Goal: Task Accomplishment & Management: Manage account settings

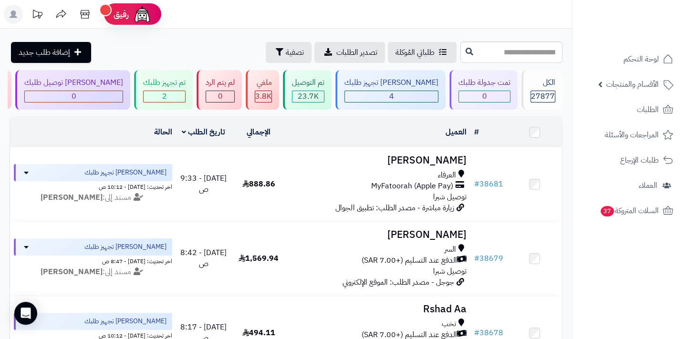
click at [15, 18] on rect at bounding box center [13, 14] width 19 height 19
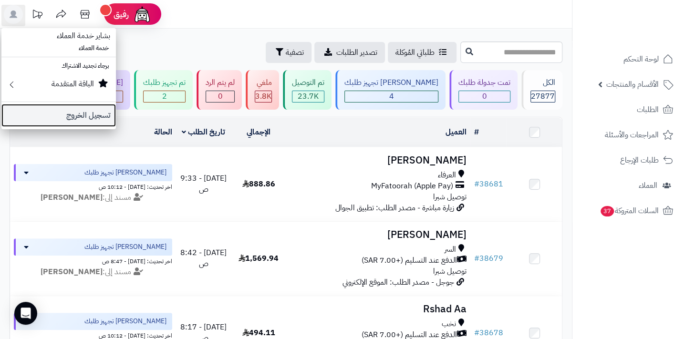
click at [96, 115] on link "تسجيل الخروج" at bounding box center [58, 115] width 115 height 23
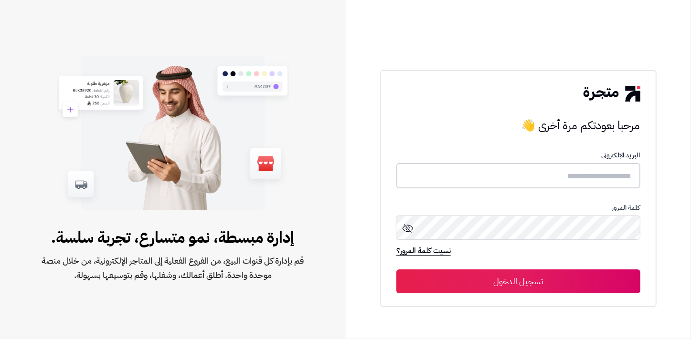
click at [580, 174] on input "text" at bounding box center [518, 175] width 244 height 25
type input "******"
click at [396, 270] on button "تسجيل الدخول" at bounding box center [518, 282] width 244 height 24
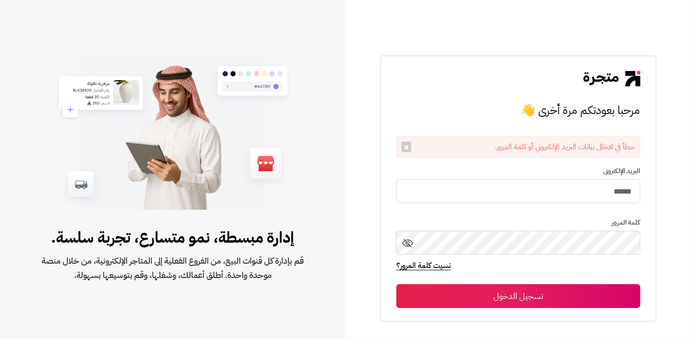
click at [577, 229] on div "كلمة المرور" at bounding box center [518, 240] width 244 height 42
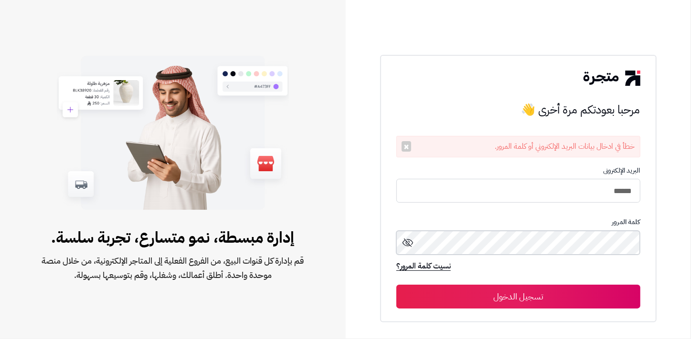
click at [396, 285] on button "تسجيل الدخول" at bounding box center [518, 297] width 244 height 24
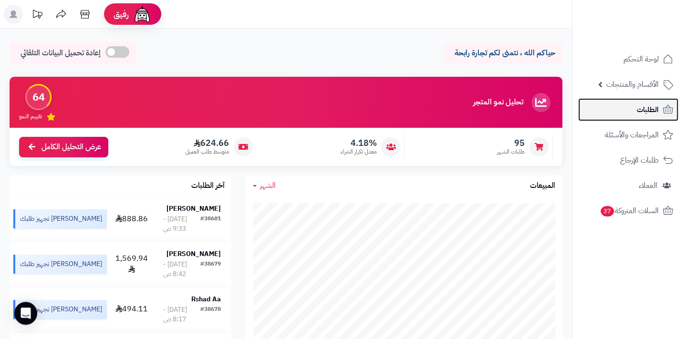
click at [647, 114] on span "الطلبات" at bounding box center [648, 109] width 22 height 13
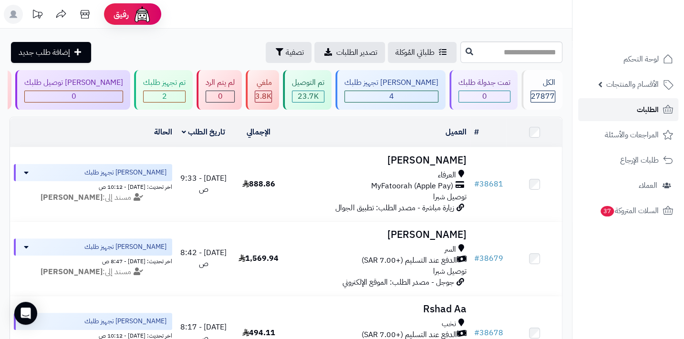
click at [648, 104] on span "الطلبات" at bounding box center [648, 109] width 22 height 13
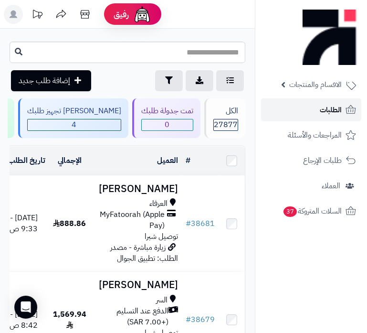
click at [311, 109] on link "الطلبات" at bounding box center [311, 109] width 100 height 23
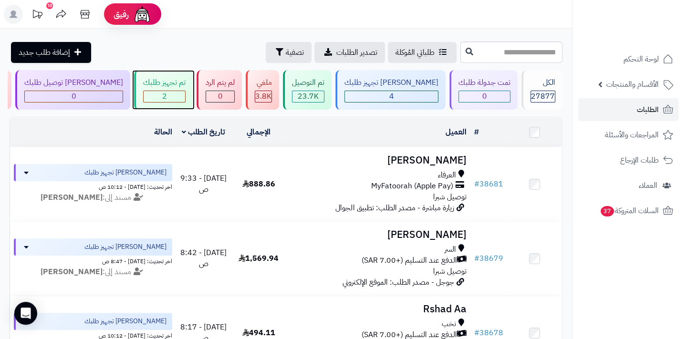
click at [185, 100] on div "2" at bounding box center [165, 96] width 42 height 11
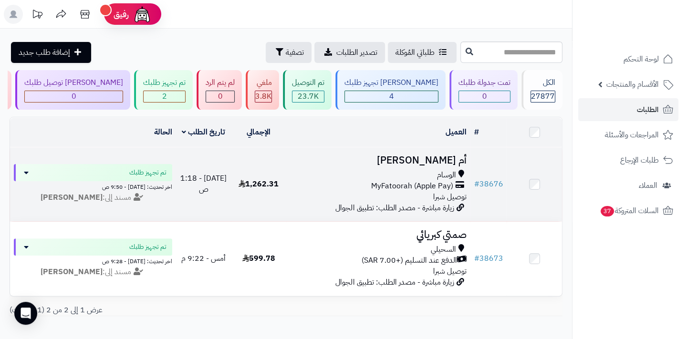
click at [435, 186] on span "MyFatoorah (Apple Pay)" at bounding box center [412, 186] width 82 height 11
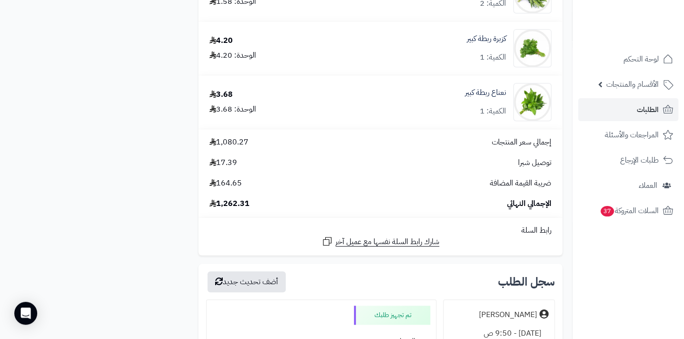
scroll to position [4165, 0]
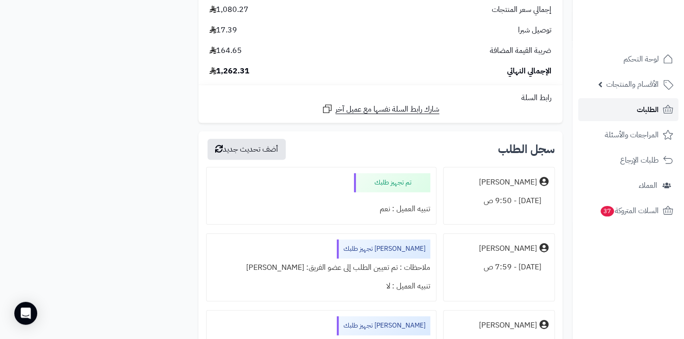
click at [635, 109] on link "الطلبات" at bounding box center [628, 109] width 100 height 23
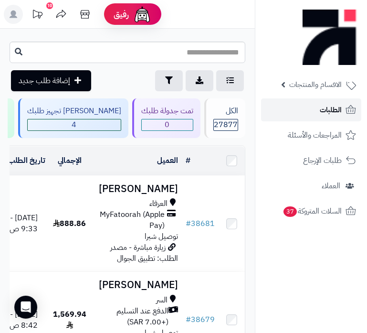
click at [336, 109] on span "الطلبات" at bounding box center [331, 109] width 22 height 13
click at [328, 107] on span "الطلبات" at bounding box center [331, 109] width 22 height 13
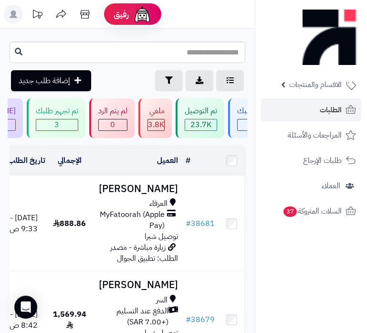
scroll to position [0, -341]
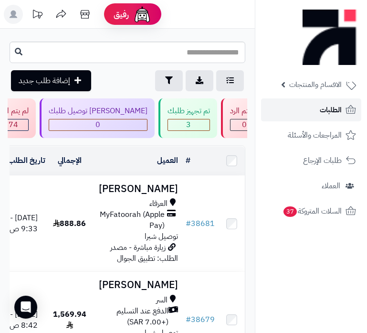
click at [331, 107] on span "الطلبات" at bounding box center [331, 109] width 22 height 13
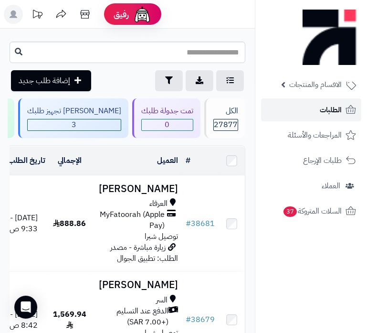
click at [329, 109] on span "الطلبات" at bounding box center [331, 109] width 22 height 13
click at [328, 108] on span "الطلبات" at bounding box center [331, 109] width 22 height 13
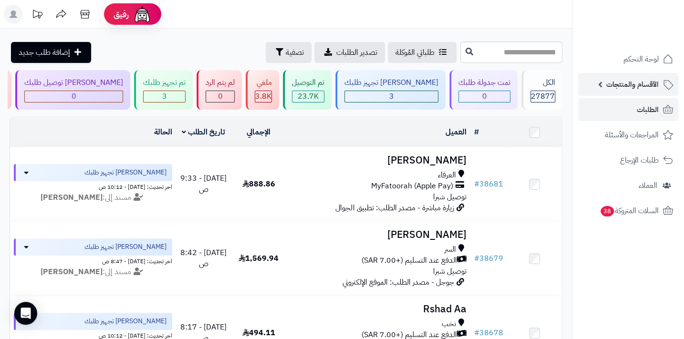
click at [367, 86] on span "الأقسام والمنتجات" at bounding box center [633, 84] width 53 height 13
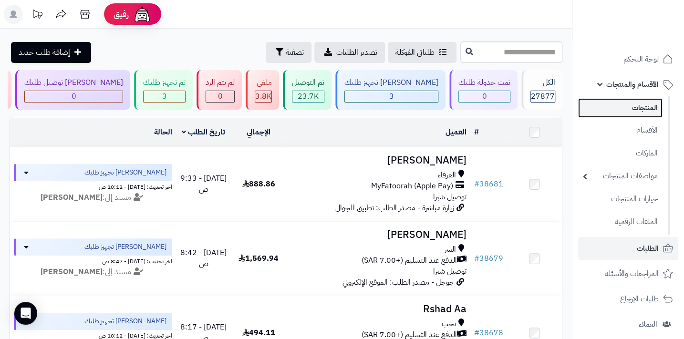
click at [367, 109] on link "المنتجات" at bounding box center [620, 108] width 84 height 20
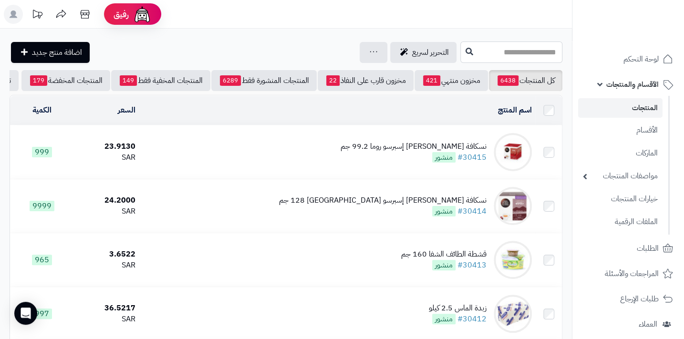
click at [517, 52] on input "text" at bounding box center [512, 52] width 102 height 21
type input "*"
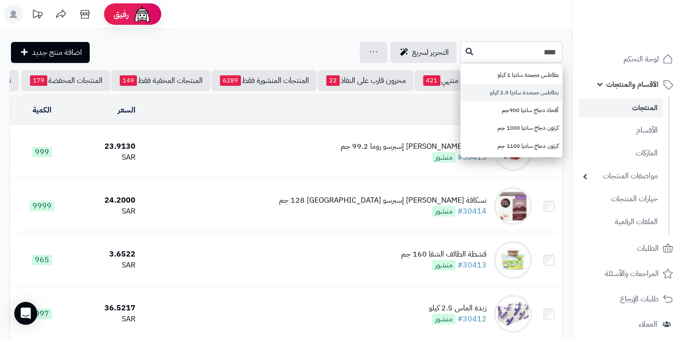
type input "****"
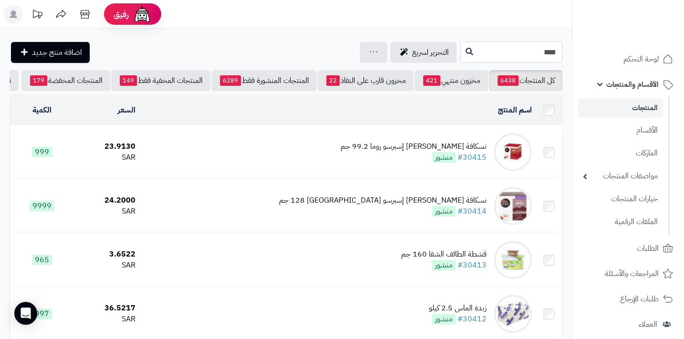
click at [520, 53] on input "****" at bounding box center [512, 52] width 102 height 21
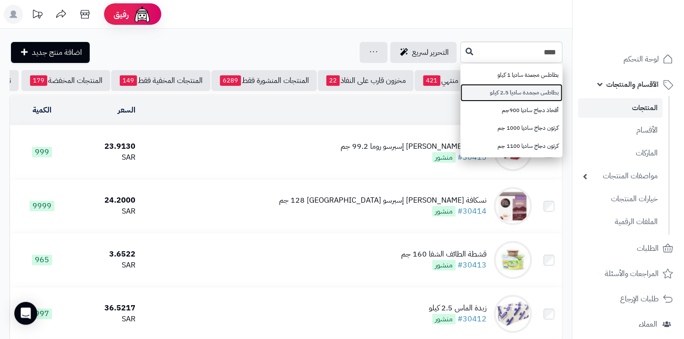
click at [533, 96] on link "بطاطس مجمدة ساديا 2.5 كيلو" at bounding box center [512, 93] width 102 height 18
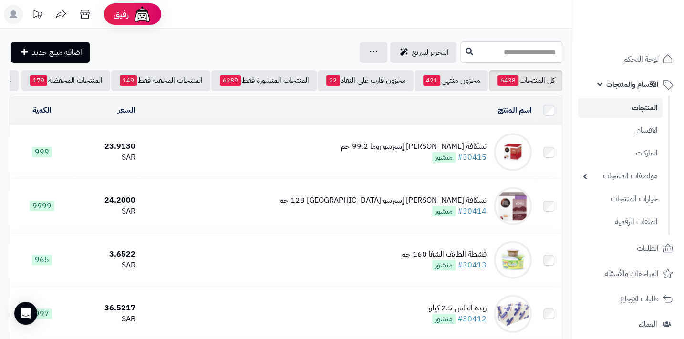
click at [535, 48] on input "text" at bounding box center [512, 52] width 102 height 21
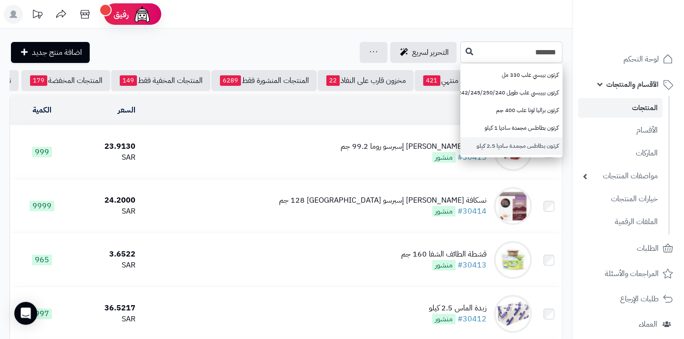
type input "*******"
click at [539, 145] on link "كرتون بطاطس مجمدة ساديا 2.5 كيلو" at bounding box center [512, 146] width 102 height 18
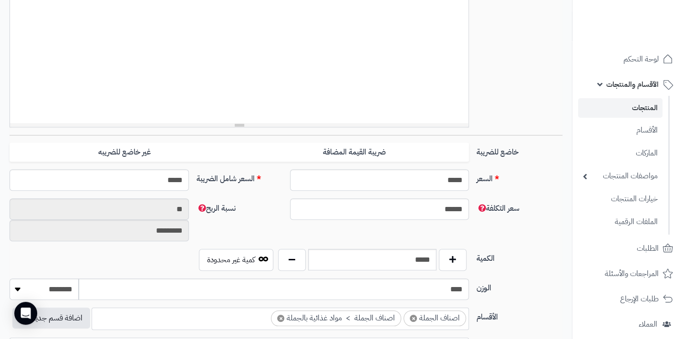
scroll to position [130, 0]
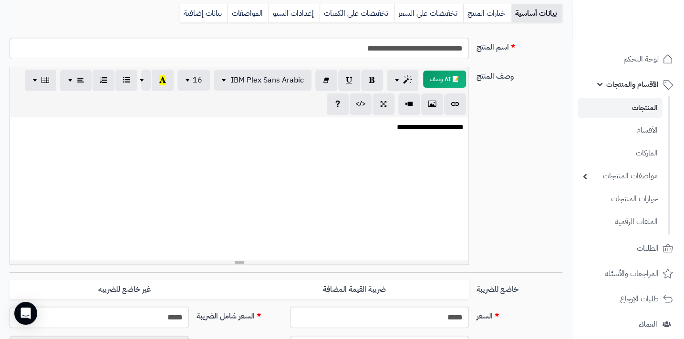
click at [639, 88] on span "الأقسام والمنتجات" at bounding box center [633, 84] width 53 height 13
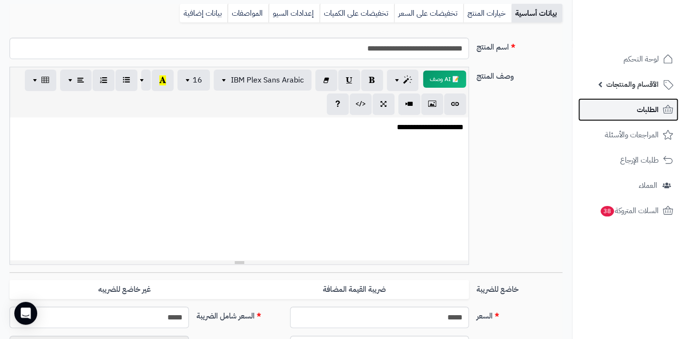
click at [643, 114] on span "الطلبات" at bounding box center [648, 109] width 22 height 13
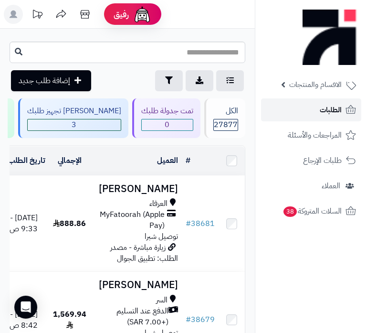
click at [311, 105] on link "الطلبات" at bounding box center [311, 109] width 100 height 23
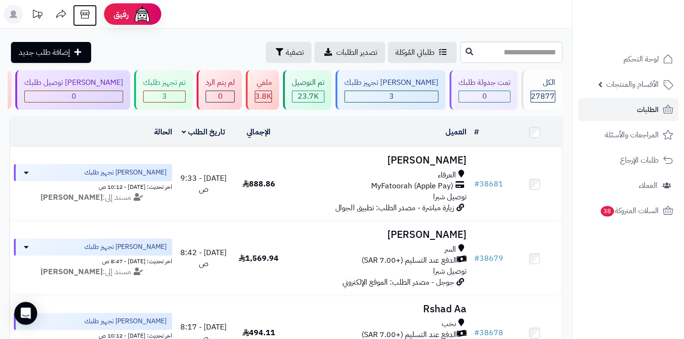
click at [86, 14] on icon at bounding box center [84, 14] width 9 height 9
click at [367, 114] on link "الطلبات" at bounding box center [628, 109] width 100 height 23
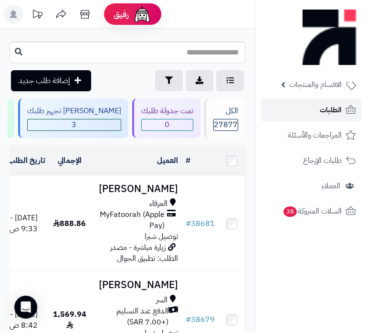
click at [314, 110] on link "الطلبات" at bounding box center [311, 109] width 100 height 23
click at [329, 108] on span "الطلبات" at bounding box center [331, 109] width 22 height 13
click at [322, 105] on span "الطلبات" at bounding box center [331, 109] width 22 height 13
click at [317, 110] on link "الطلبات" at bounding box center [311, 109] width 100 height 23
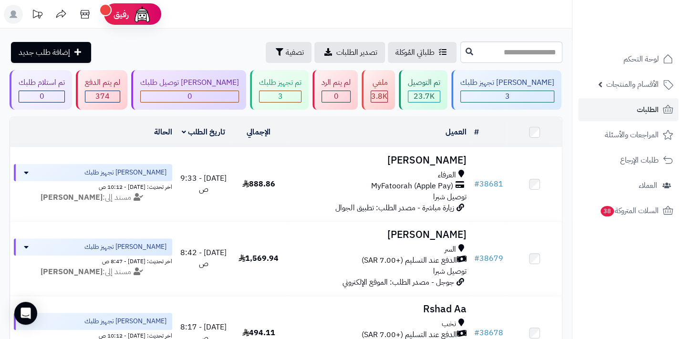
scroll to position [0, -24]
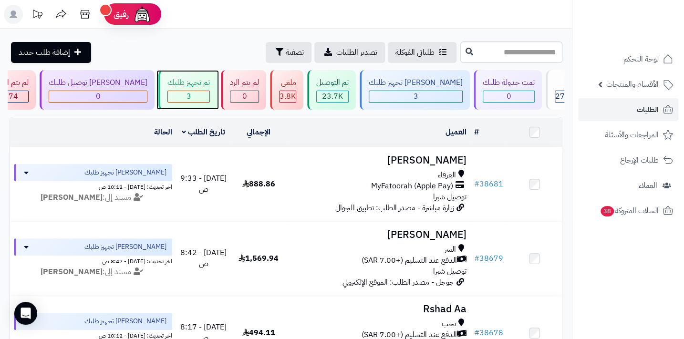
click at [210, 95] on div "3" at bounding box center [189, 96] width 42 height 11
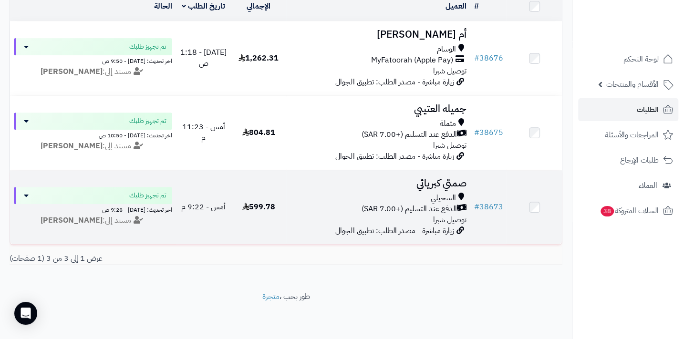
scroll to position [86, 0]
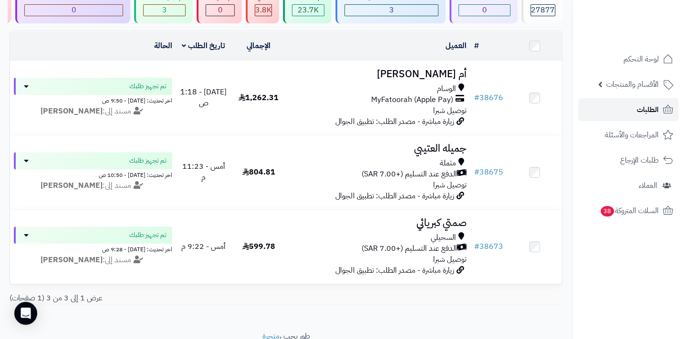
click at [619, 109] on link "الطلبات" at bounding box center [628, 109] width 100 height 23
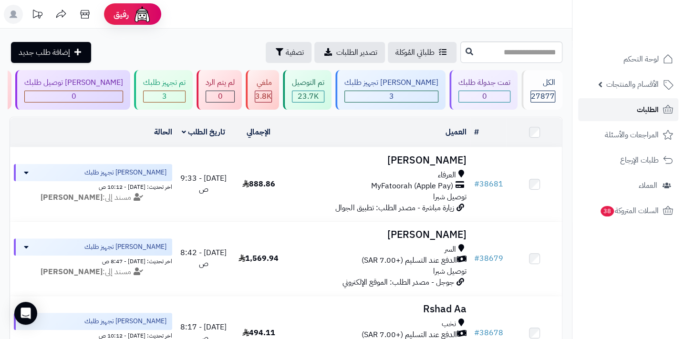
click at [640, 106] on span "الطلبات" at bounding box center [648, 109] width 22 height 13
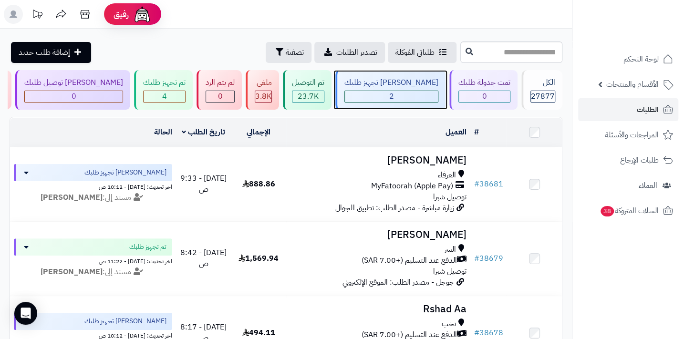
click at [421, 96] on div "2" at bounding box center [391, 96] width 93 height 11
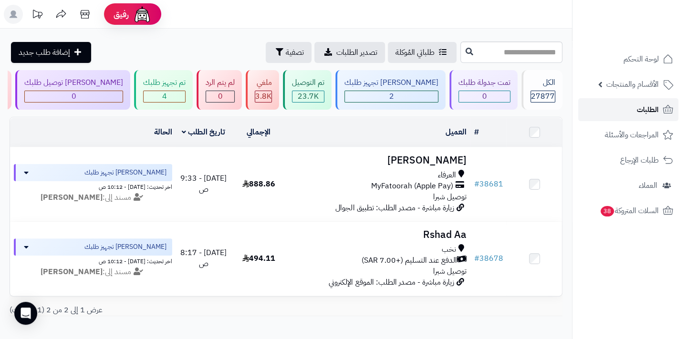
click at [647, 113] on span "الطلبات" at bounding box center [648, 109] width 22 height 13
